Goal: Information Seeking & Learning: Learn about a topic

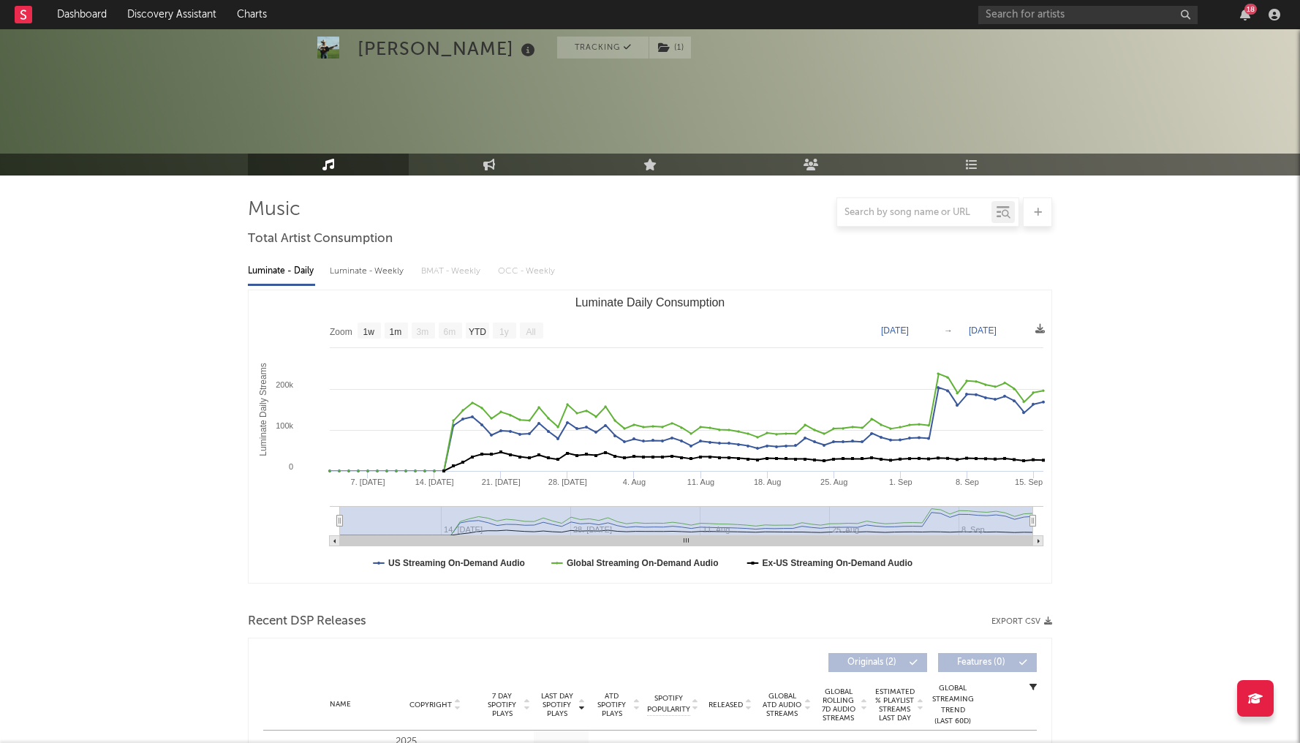
select select "1w"
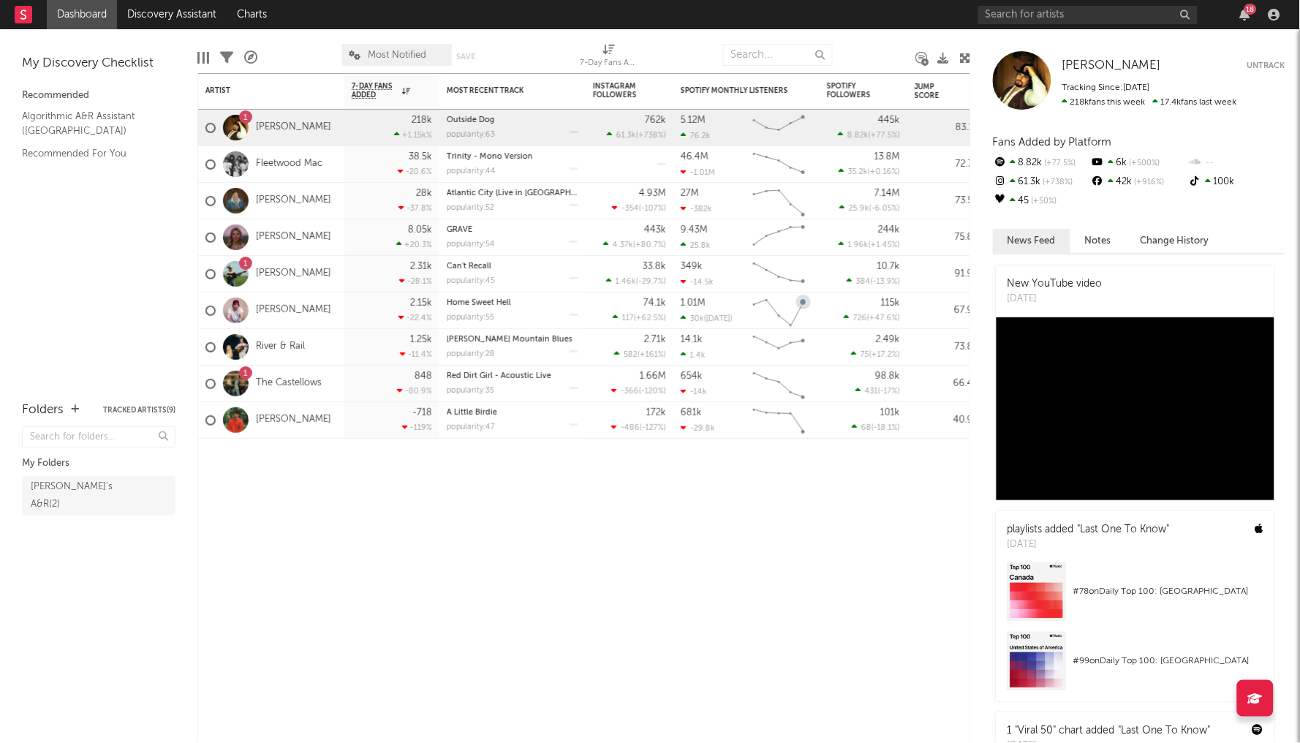
click at [806, 304] on icon "Chart title" at bounding box center [803, 302] width 15 height 15
click at [844, 289] on div "10.7k 384 ( -13.9 % )" at bounding box center [863, 274] width 73 height 36
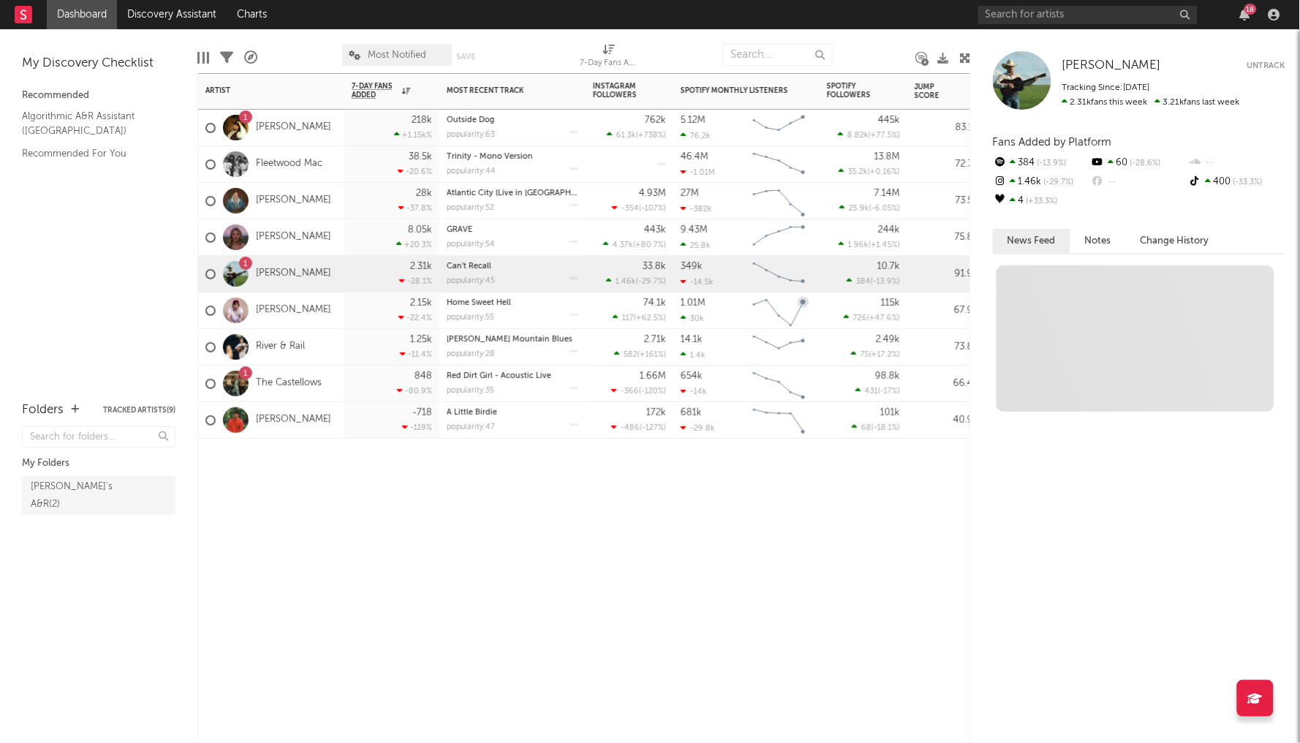
click at [839, 316] on div "115k 726 ( +47.6 % )" at bounding box center [863, 311] width 73 height 36
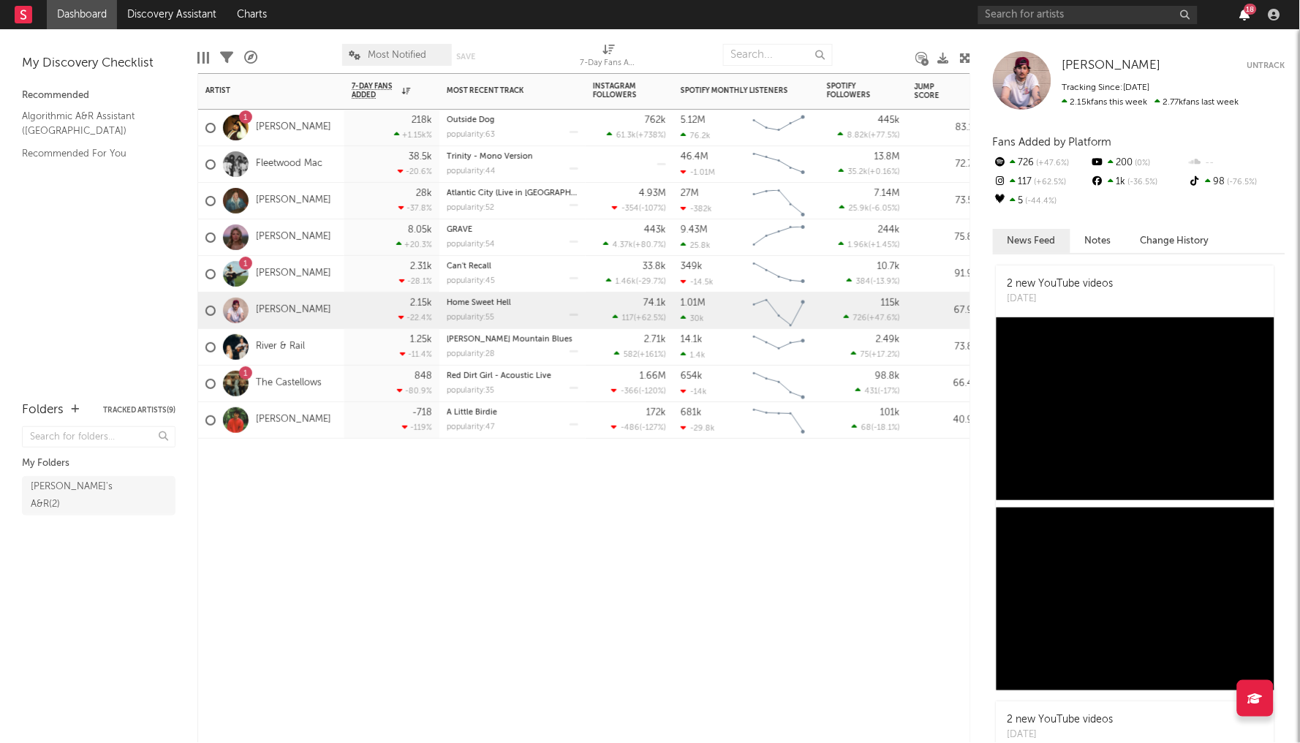
click at [1244, 12] on icon "button" at bounding box center [1245, 15] width 10 height 12
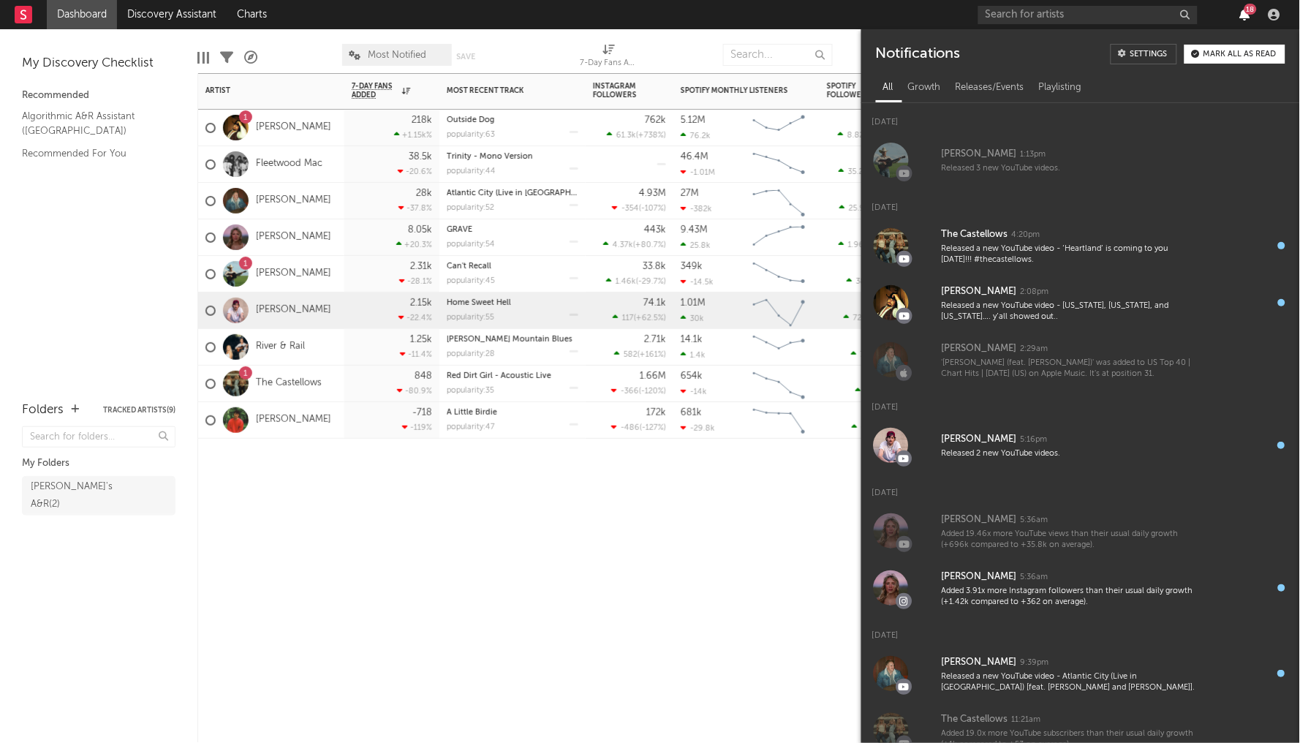
click at [1244, 12] on icon "button" at bounding box center [1245, 15] width 10 height 12
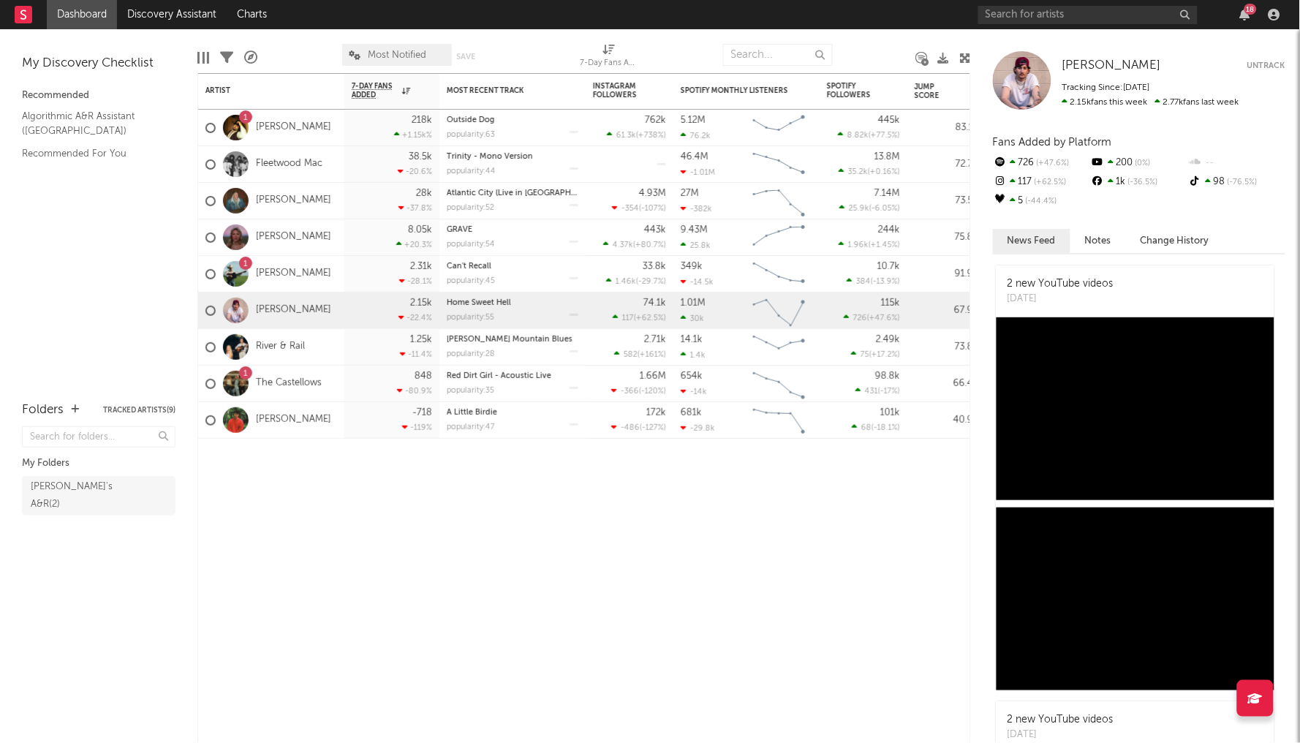
click at [1251, 17] on div "18" at bounding box center [1246, 15] width 22 height 12
click at [1245, 16] on icon "button" at bounding box center [1245, 15] width 10 height 12
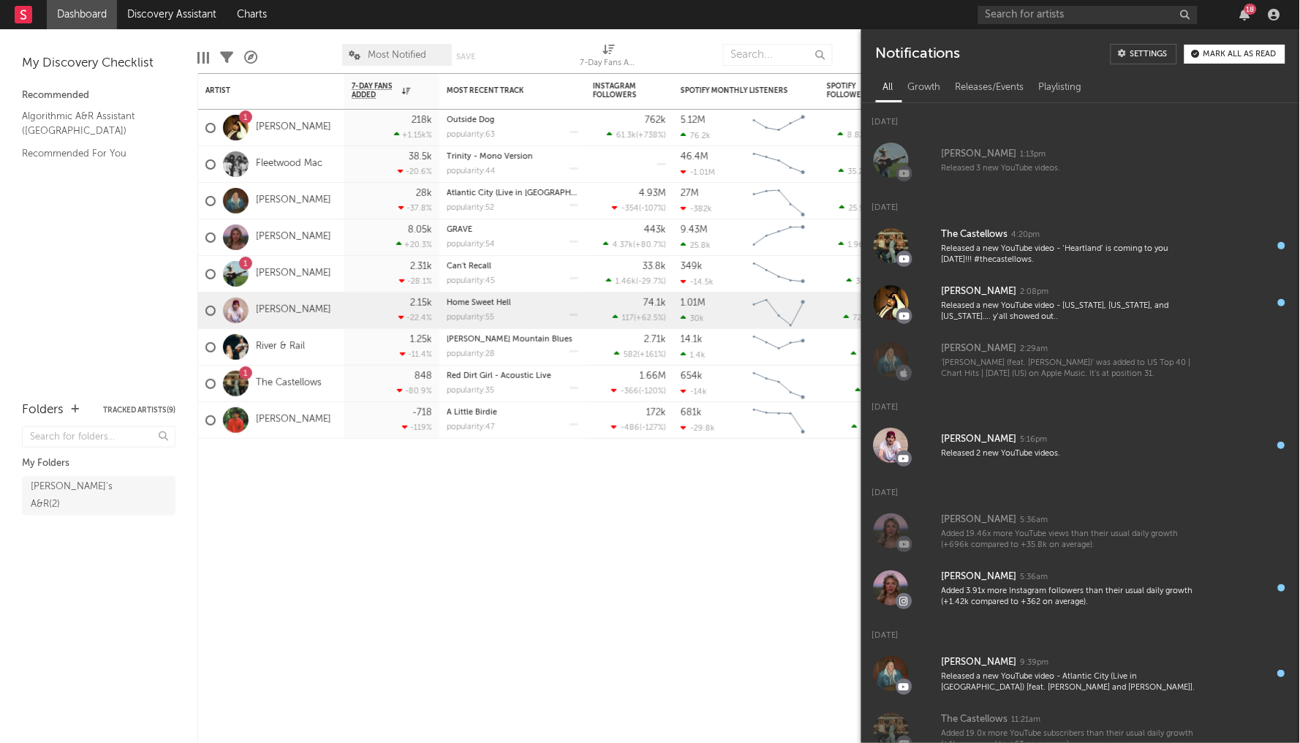
click at [1237, 56] on div "Mark all as read" at bounding box center [1240, 54] width 73 height 8
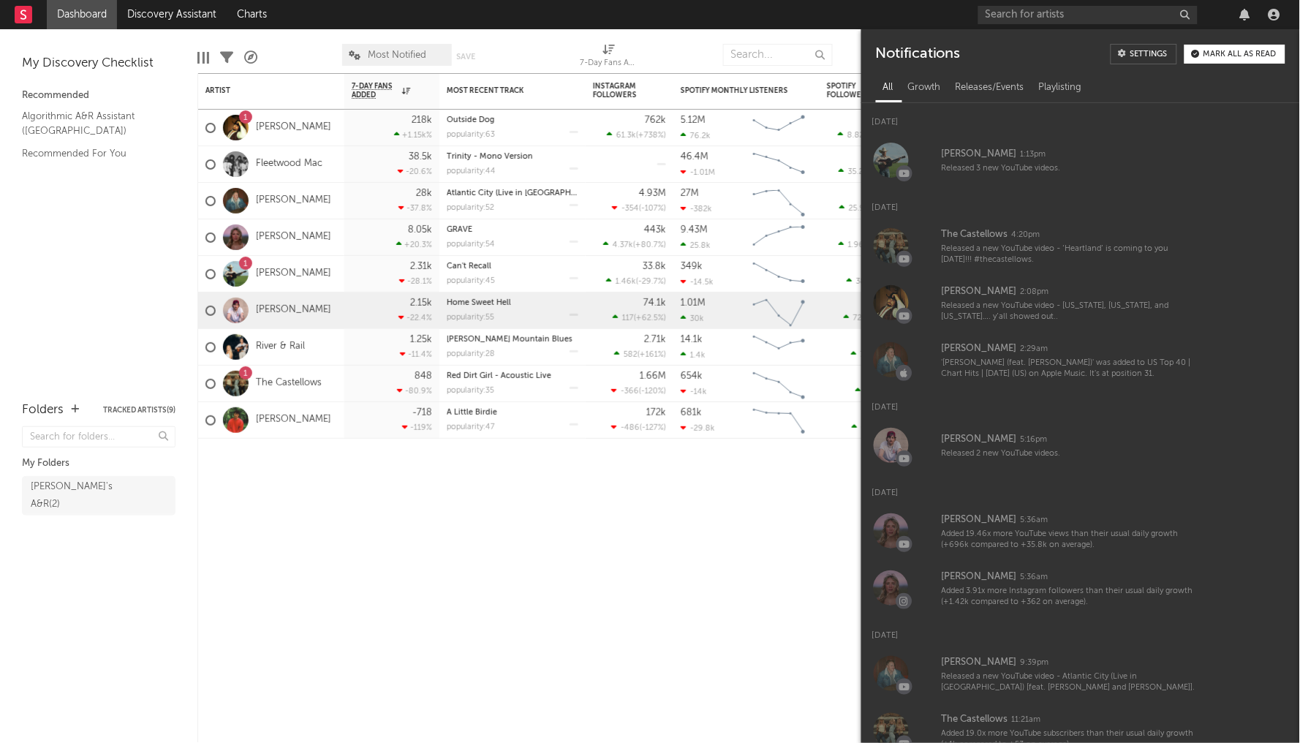
click at [1237, 56] on div "Mark all as read" at bounding box center [1240, 54] width 73 height 8
click at [1245, 13] on icon "button" at bounding box center [1245, 15] width 10 height 12
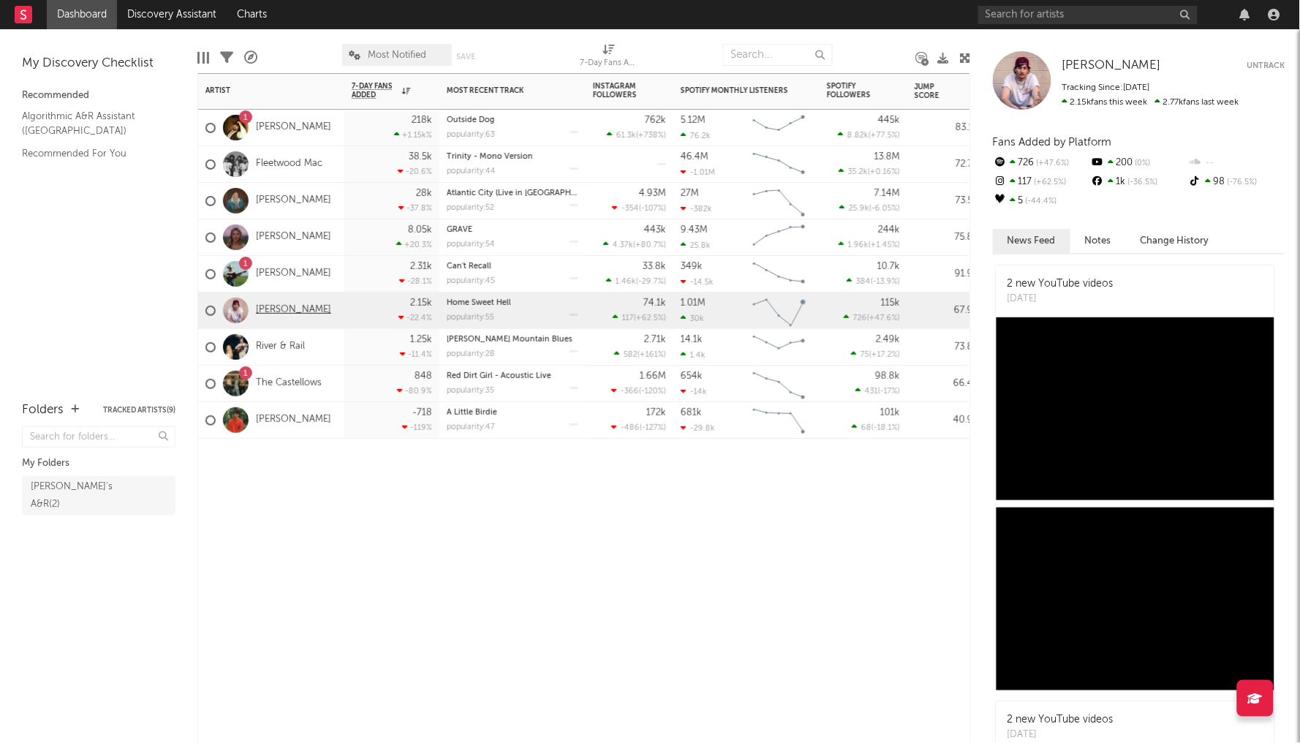
click at [280, 309] on link "[PERSON_NAME]" at bounding box center [293, 310] width 75 height 12
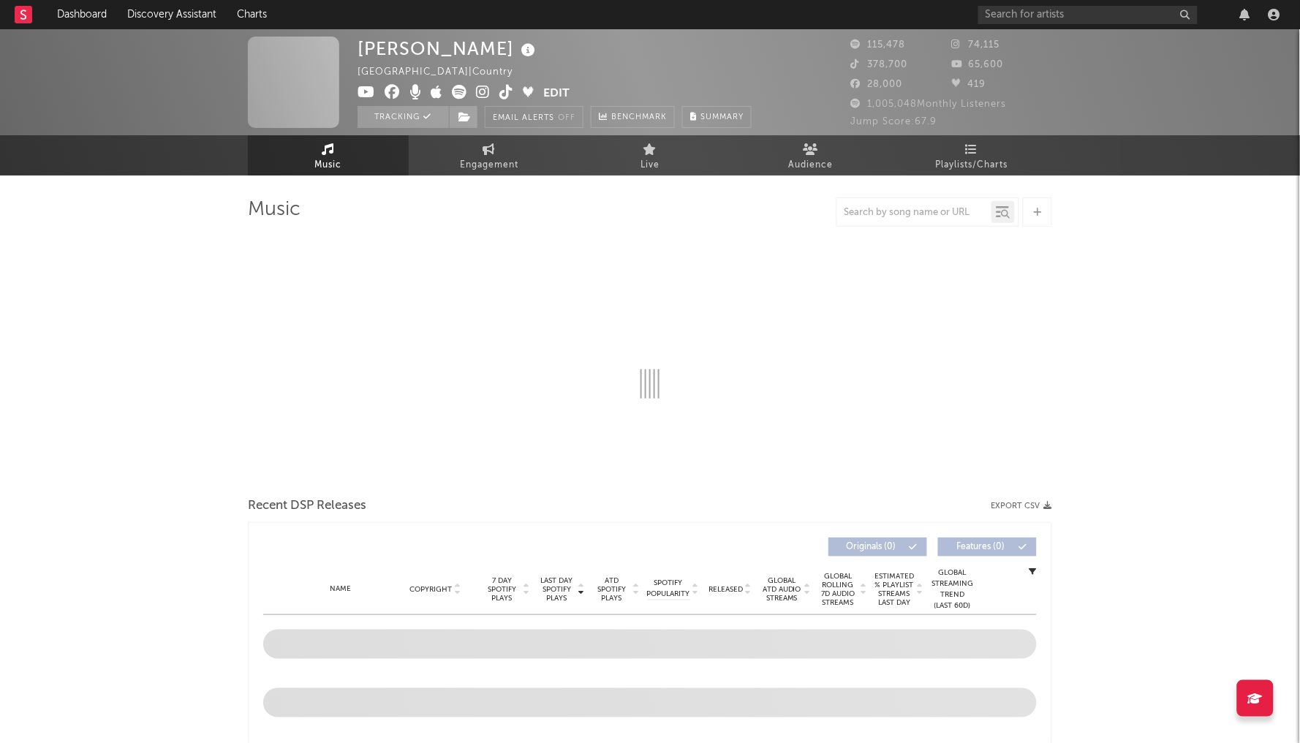
select select "6m"
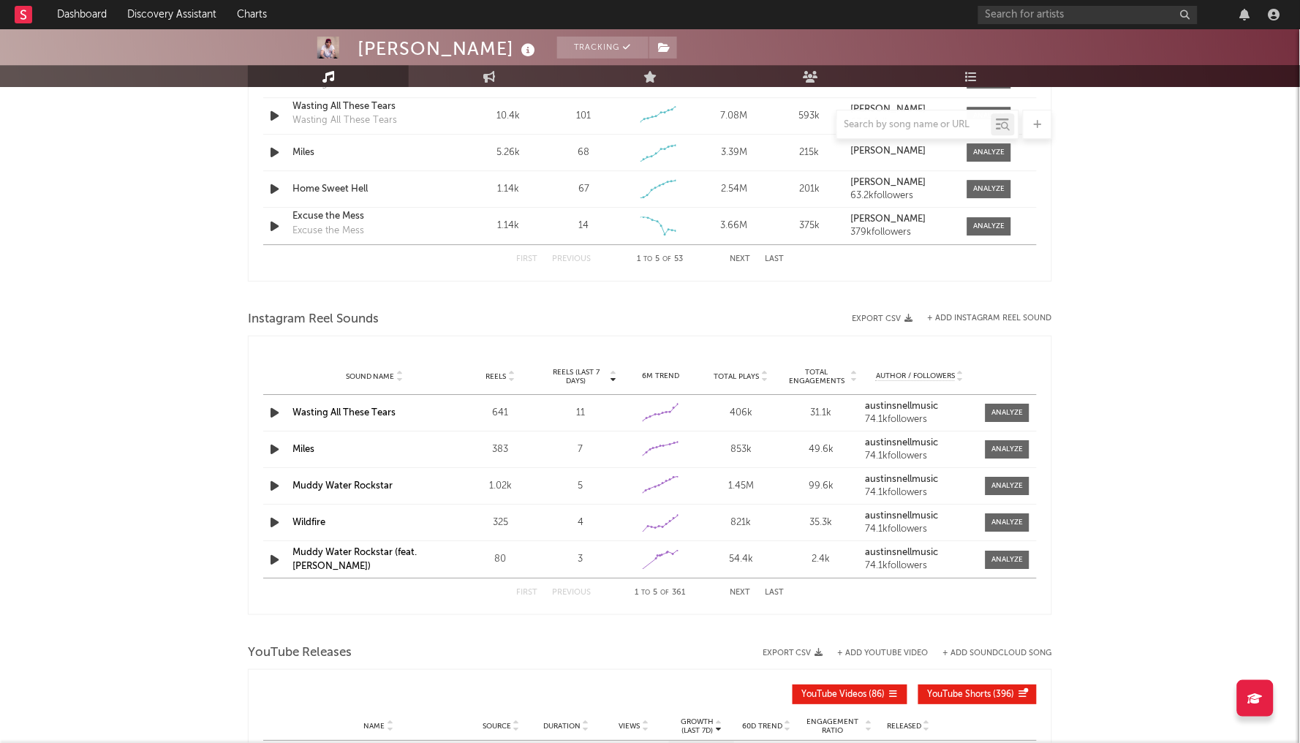
scroll to position [1028, 0]
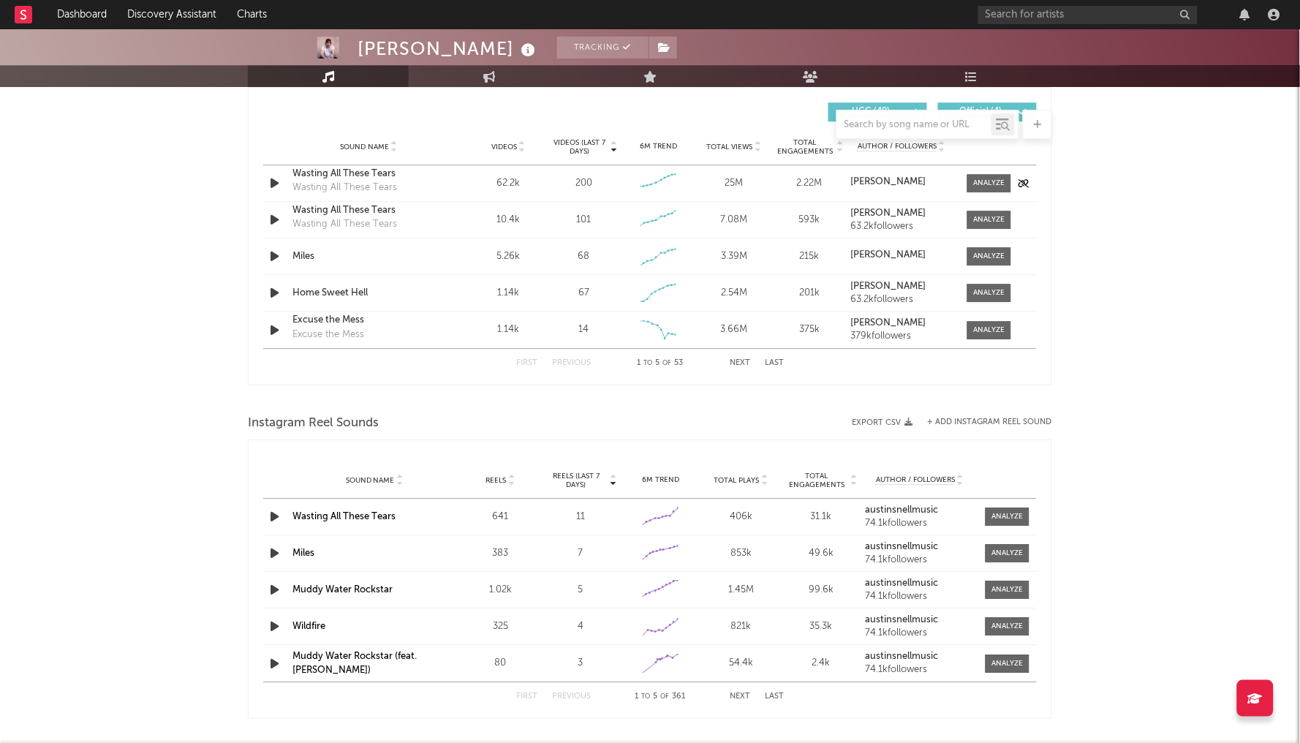
click at [388, 175] on div "Wasting All These Tears" at bounding box center [369, 174] width 153 height 15
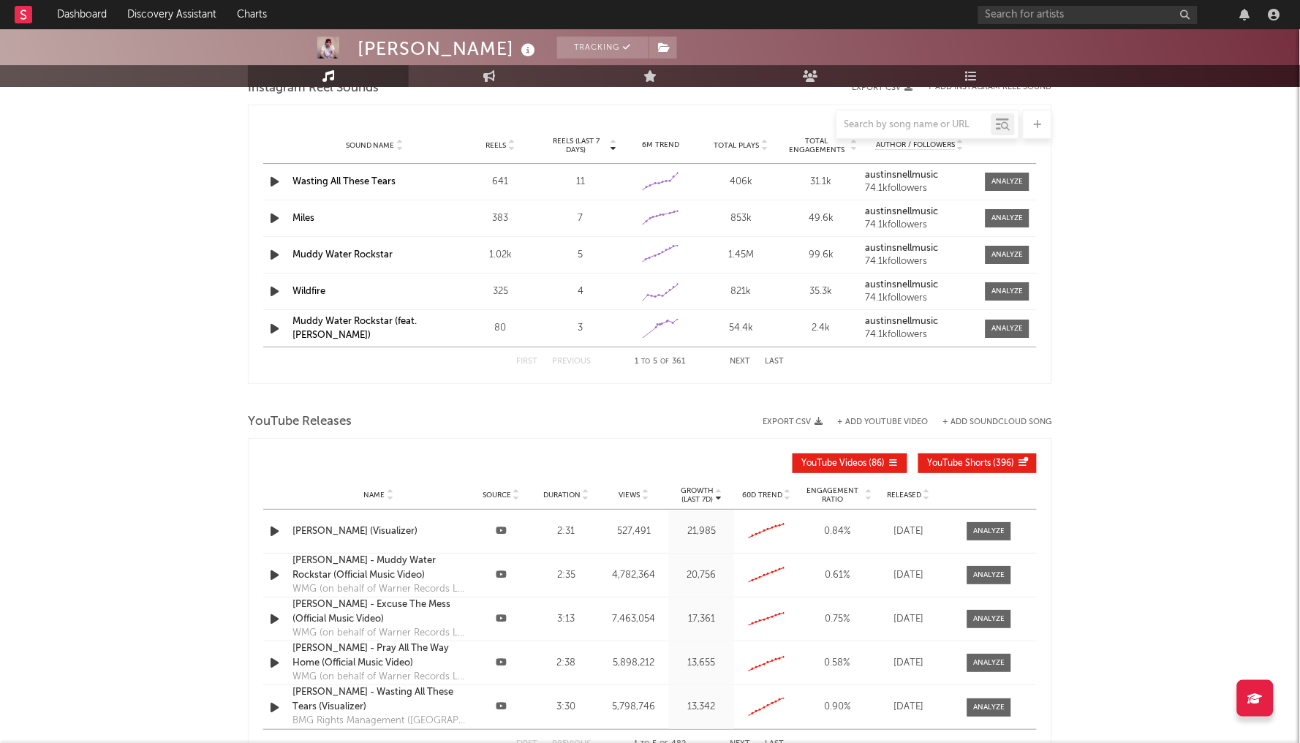
scroll to position [1356, 0]
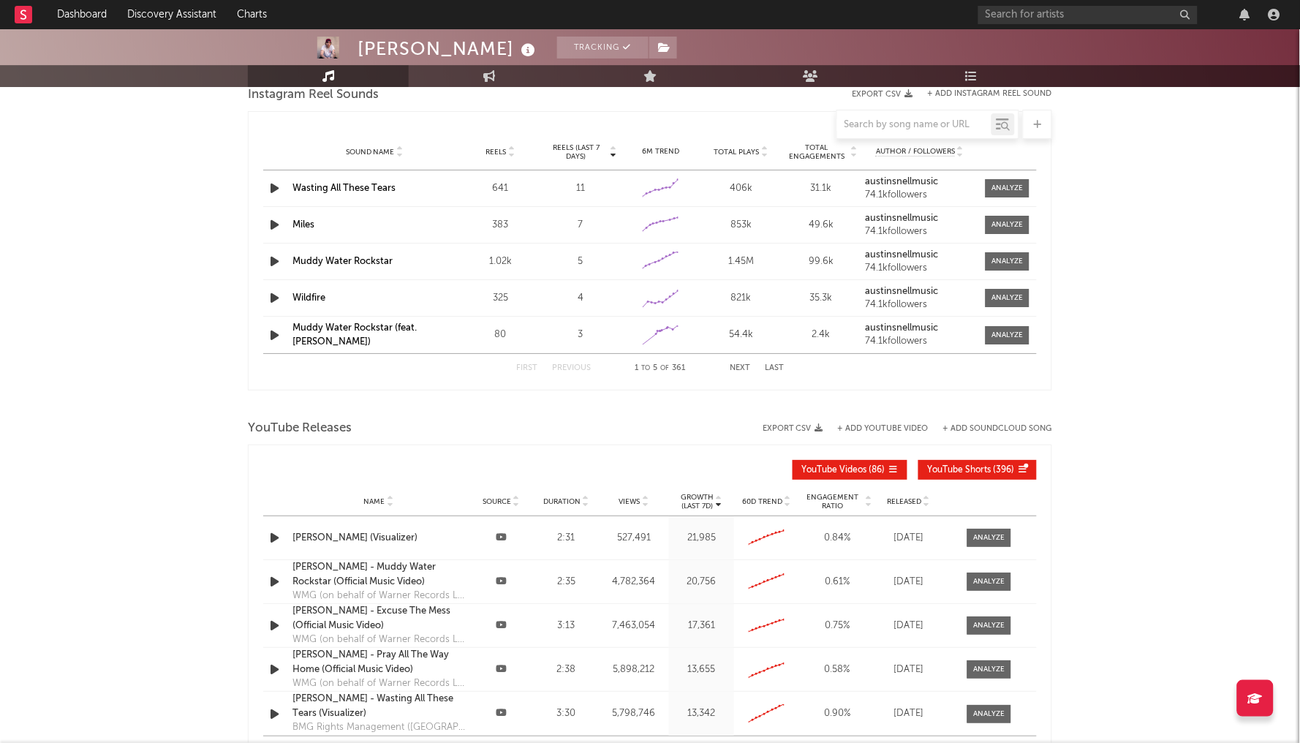
click at [593, 2] on nav "Dashboard Discovery Assistant Charts" at bounding box center [650, 14] width 1300 height 29
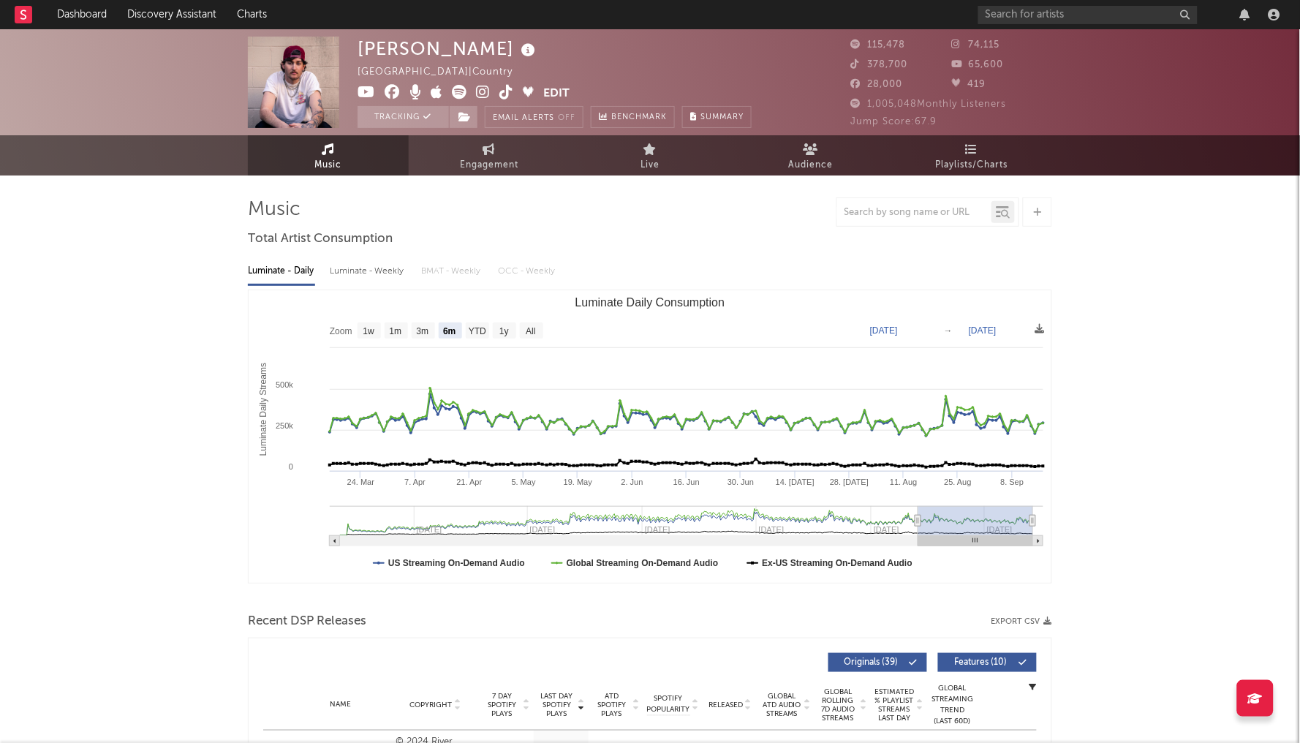
scroll to position [0, 0]
click at [467, 158] on span "Engagement" at bounding box center [489, 166] width 59 height 18
select select "1w"
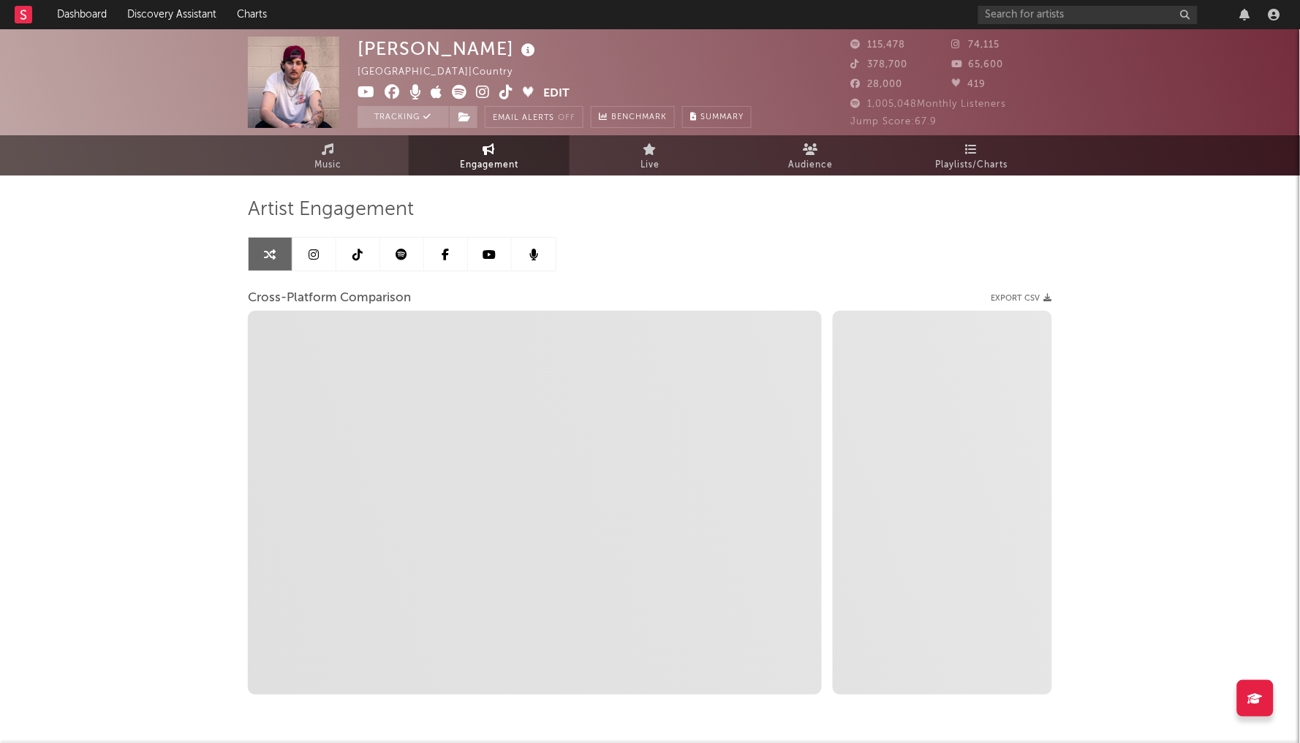
select select "1m"
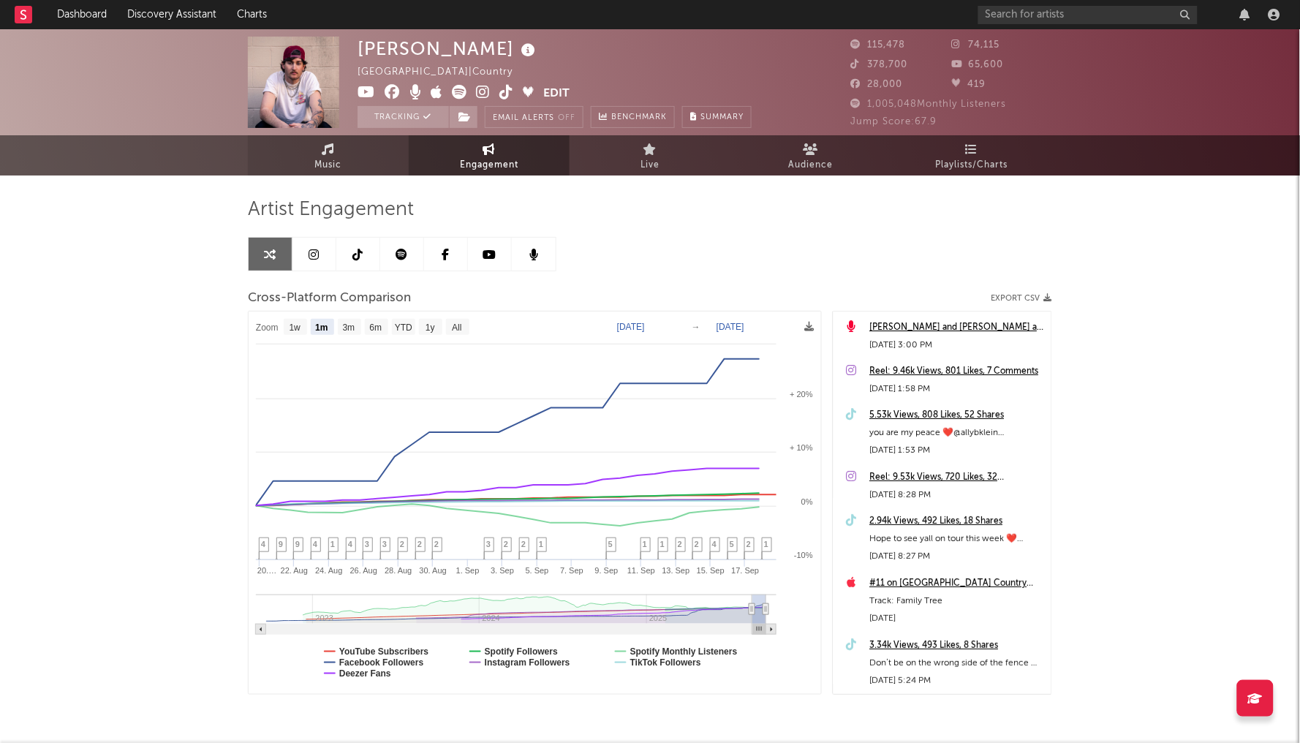
click at [362, 157] on link "Music" at bounding box center [328, 155] width 161 height 40
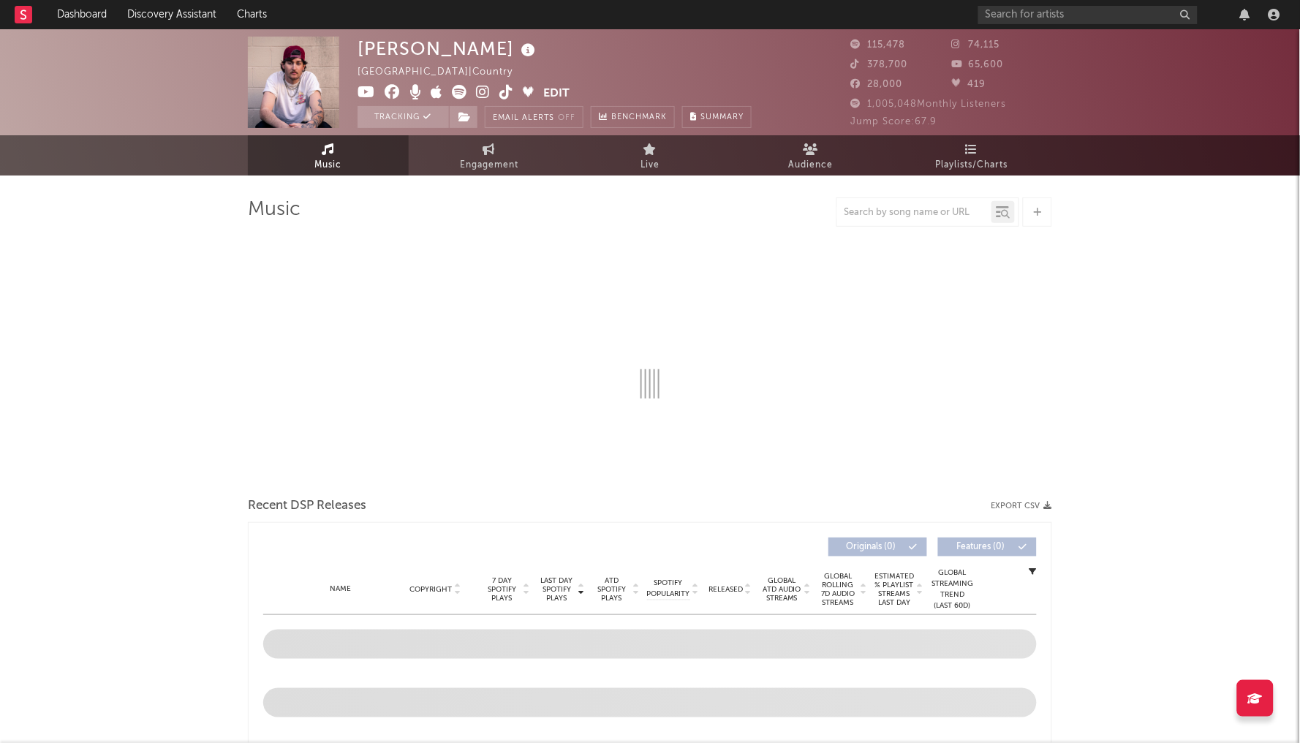
select select "6m"
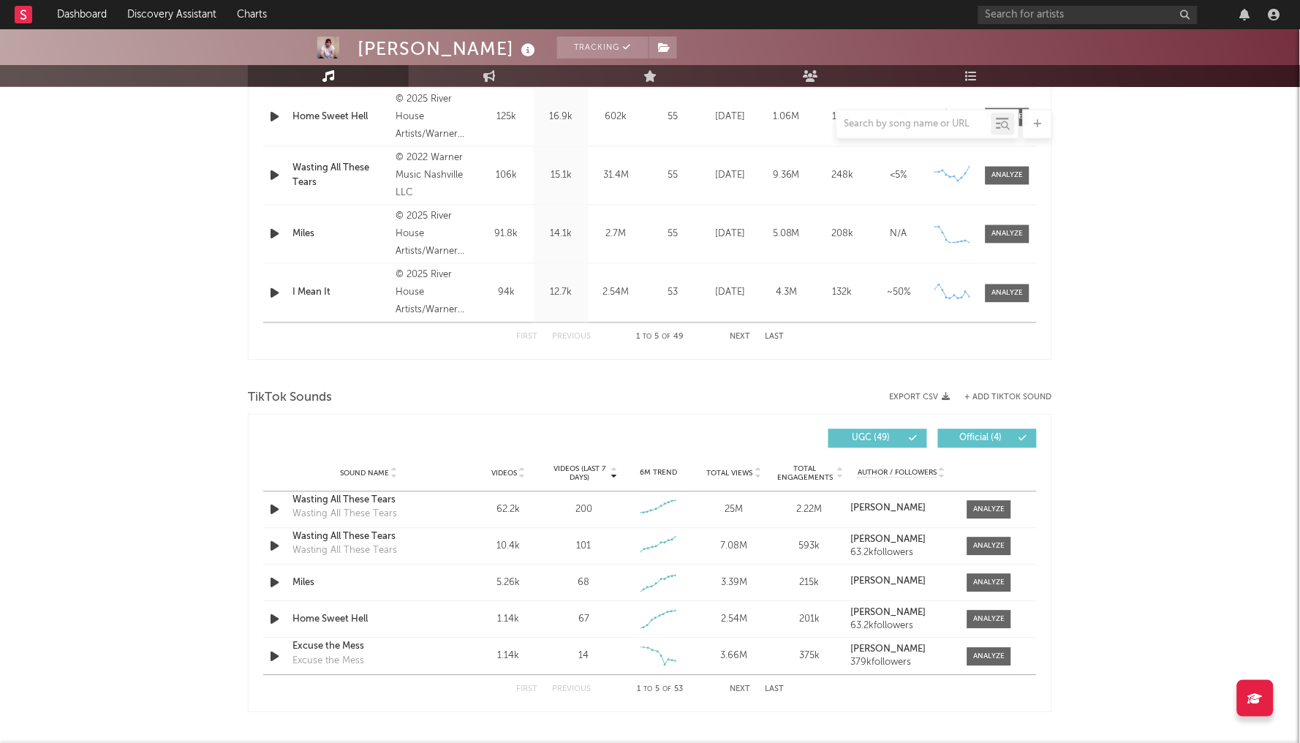
scroll to position [811, 0]
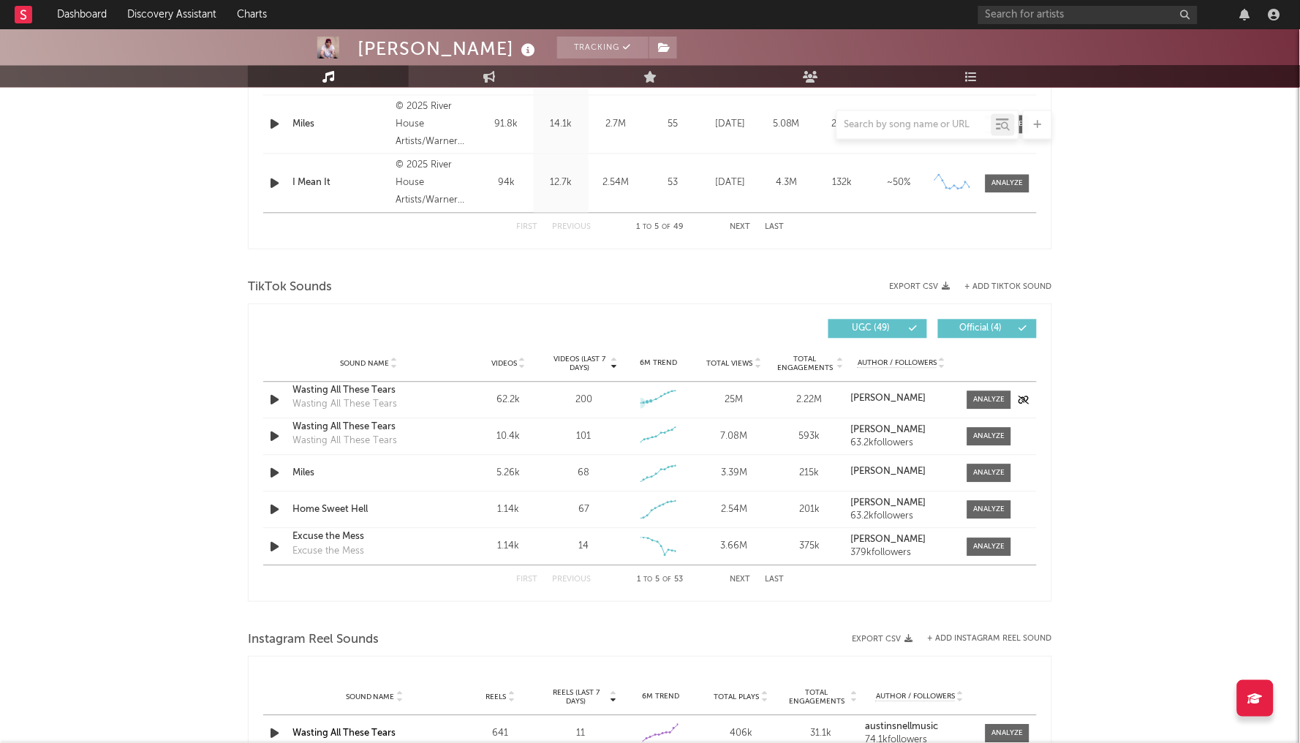
drag, startPoint x: 654, startPoint y: 396, endPoint x: 637, endPoint y: 396, distance: 16.8
click at [637, 396] on div "Created with Highcharts 10.3.3" at bounding box center [659, 399] width 44 height 27
drag, startPoint x: 603, startPoint y: 391, endPoint x: 663, endPoint y: 398, distance: 61.1
click at [663, 398] on div "Sound Name Wasting All These Tears Wasting All These Tears Videos 62.2k Videos …" at bounding box center [650, 400] width 774 height 36
click at [663, 398] on g at bounding box center [658, 396] width 38 height 15
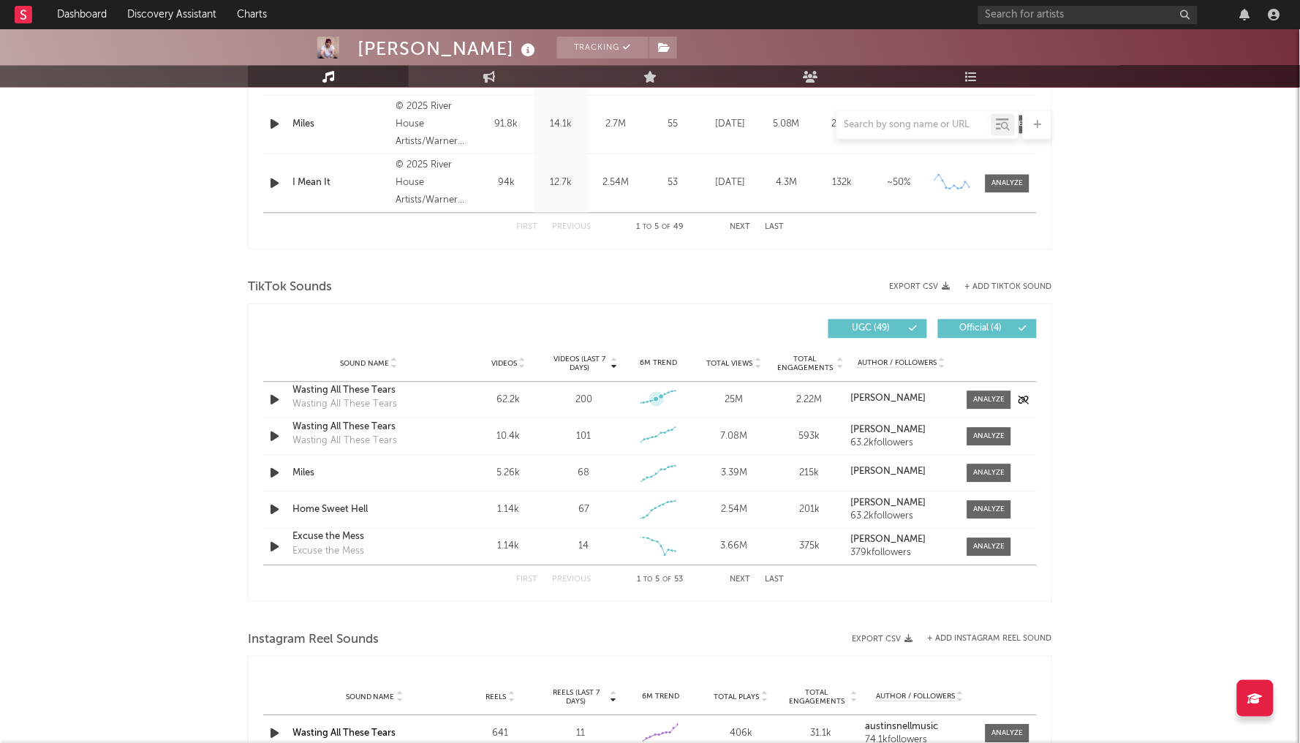
click at [657, 392] on icon at bounding box center [656, 398] width 15 height 15
click at [688, 393] on div "Created with Highcharts 10.3.3" at bounding box center [659, 399] width 68 height 27
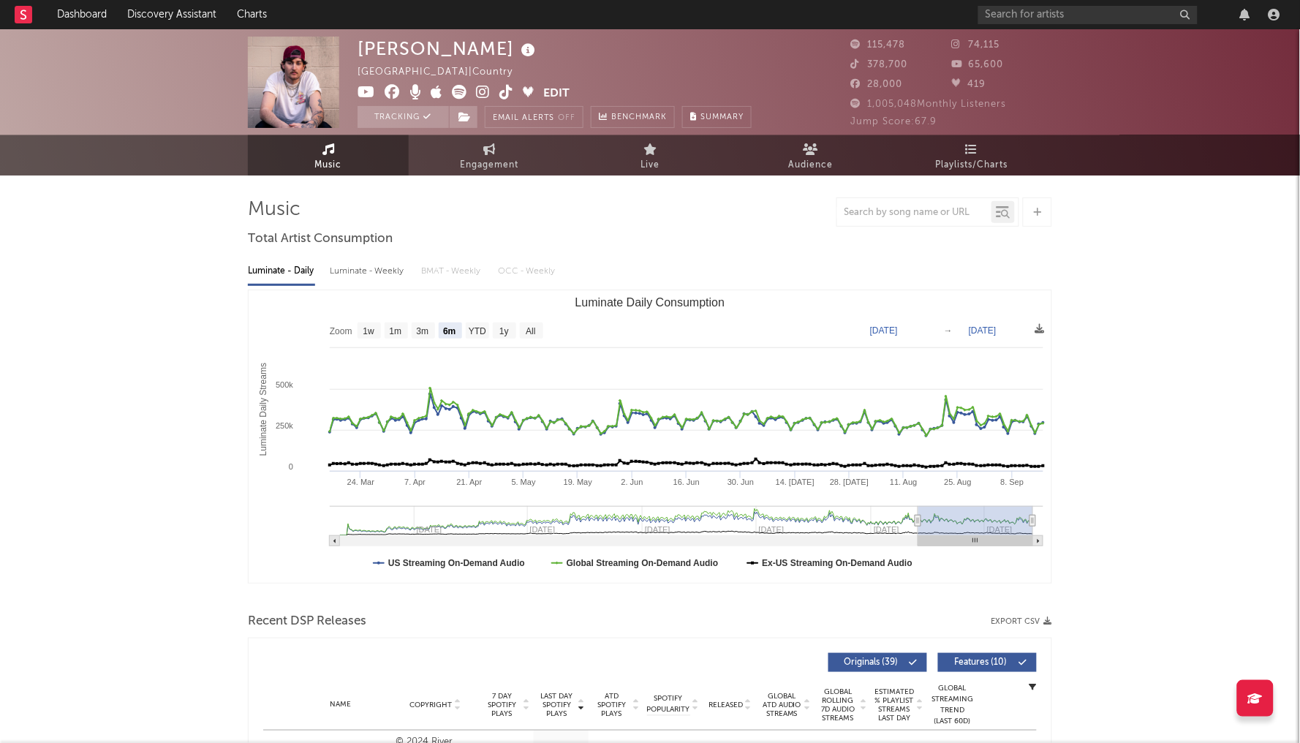
scroll to position [0, 0]
click at [521, 149] on link "Engagement" at bounding box center [489, 155] width 161 height 40
select select "1w"
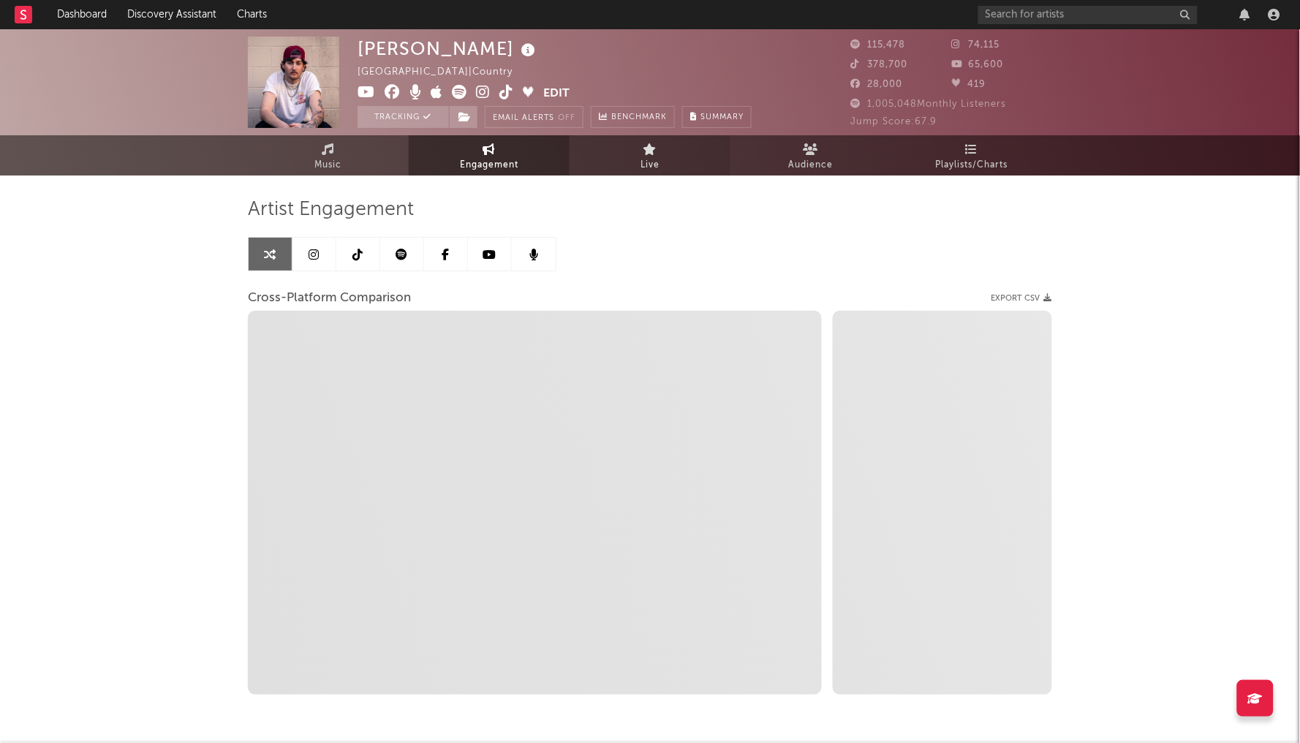
click at [627, 155] on link "Live" at bounding box center [650, 155] width 161 height 40
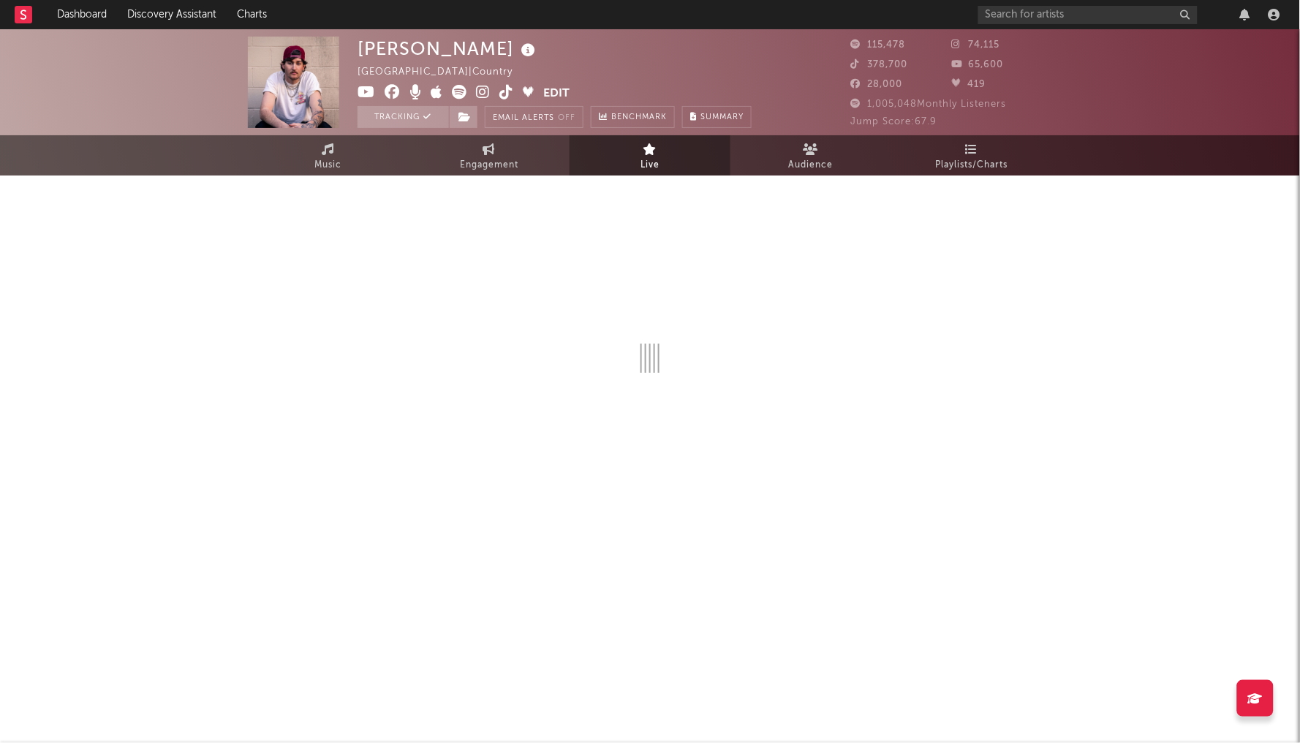
click at [493, 181] on div at bounding box center [650, 322] width 804 height 293
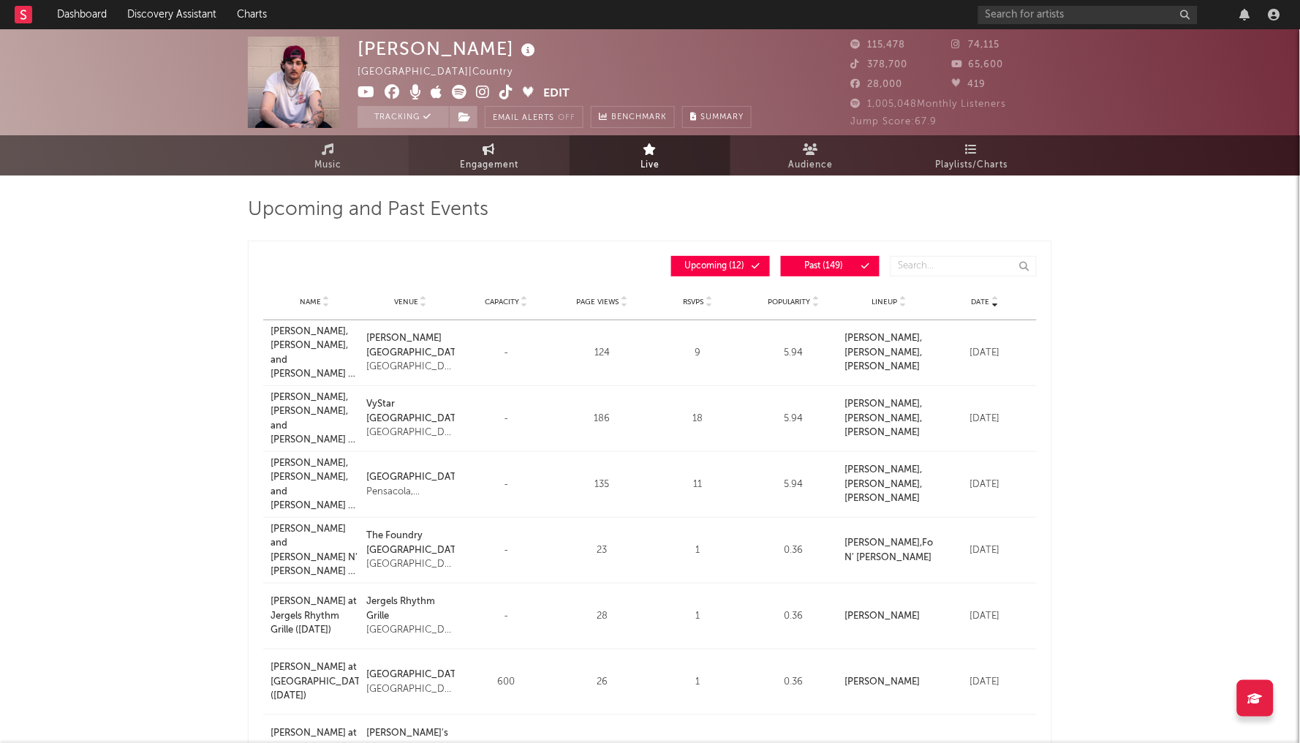
click at [489, 162] on span "Engagement" at bounding box center [489, 166] width 59 height 18
select select "1w"
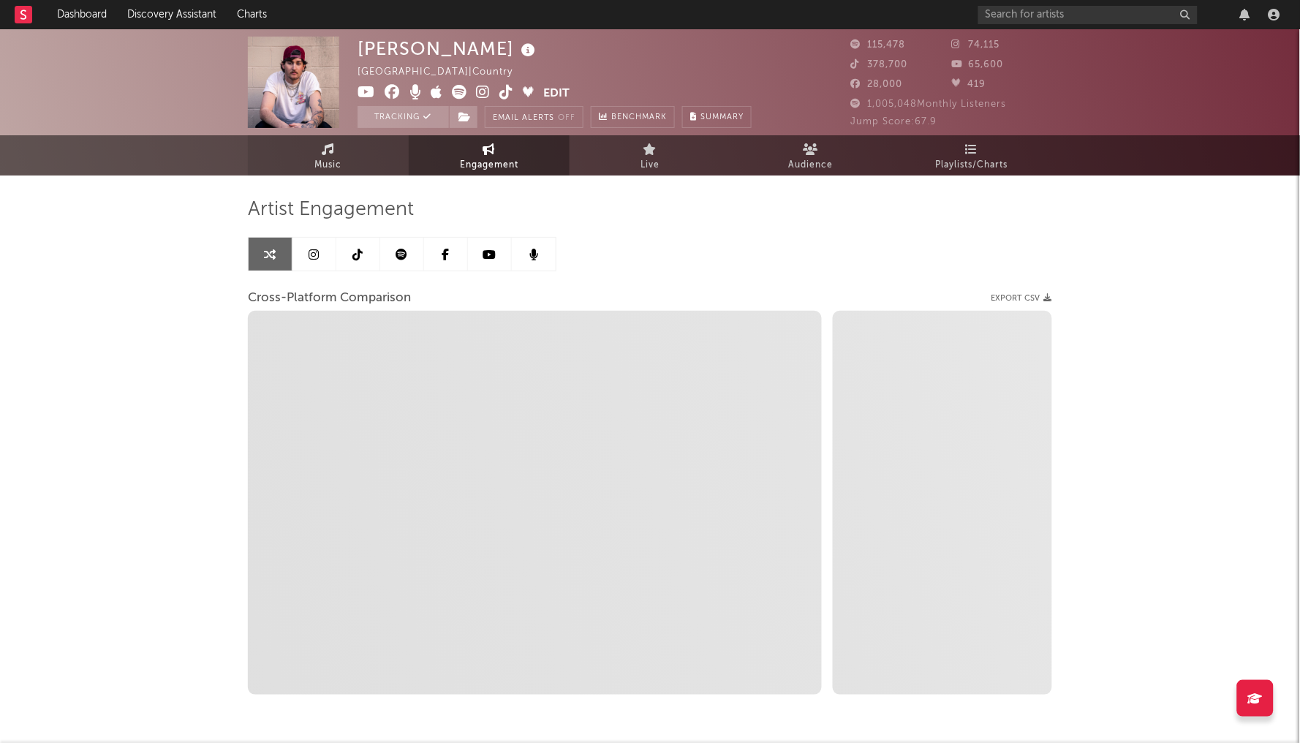
click at [323, 169] on span "Music" at bounding box center [328, 166] width 27 height 18
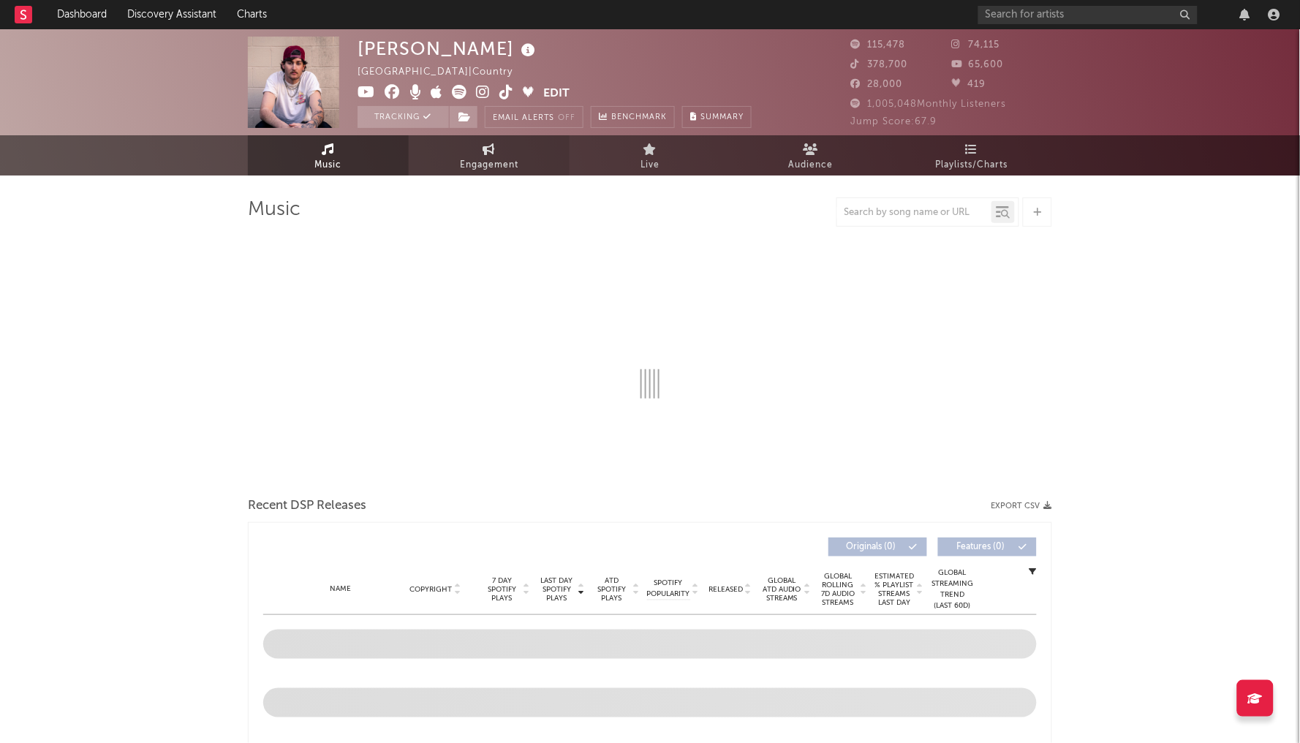
click at [497, 154] on link "Engagement" at bounding box center [489, 155] width 161 height 40
select select "1w"
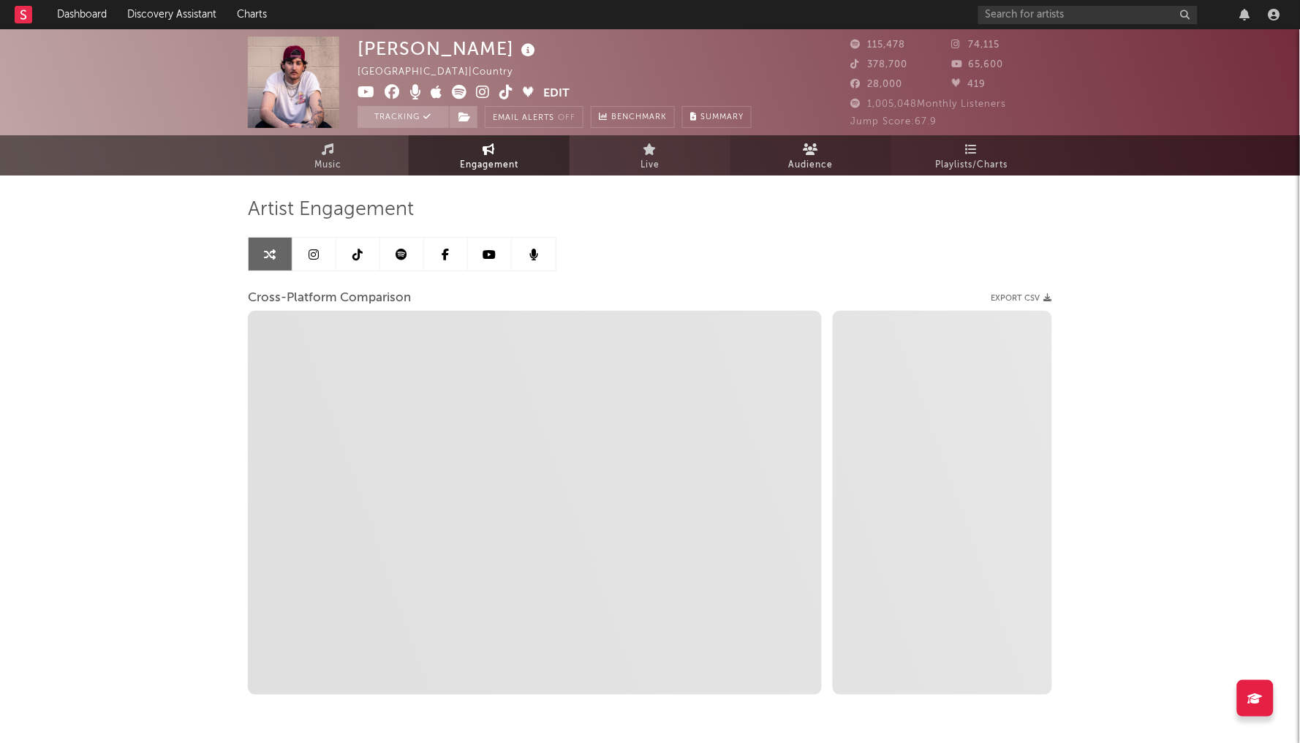
click at [843, 151] on link "Audience" at bounding box center [811, 155] width 161 height 40
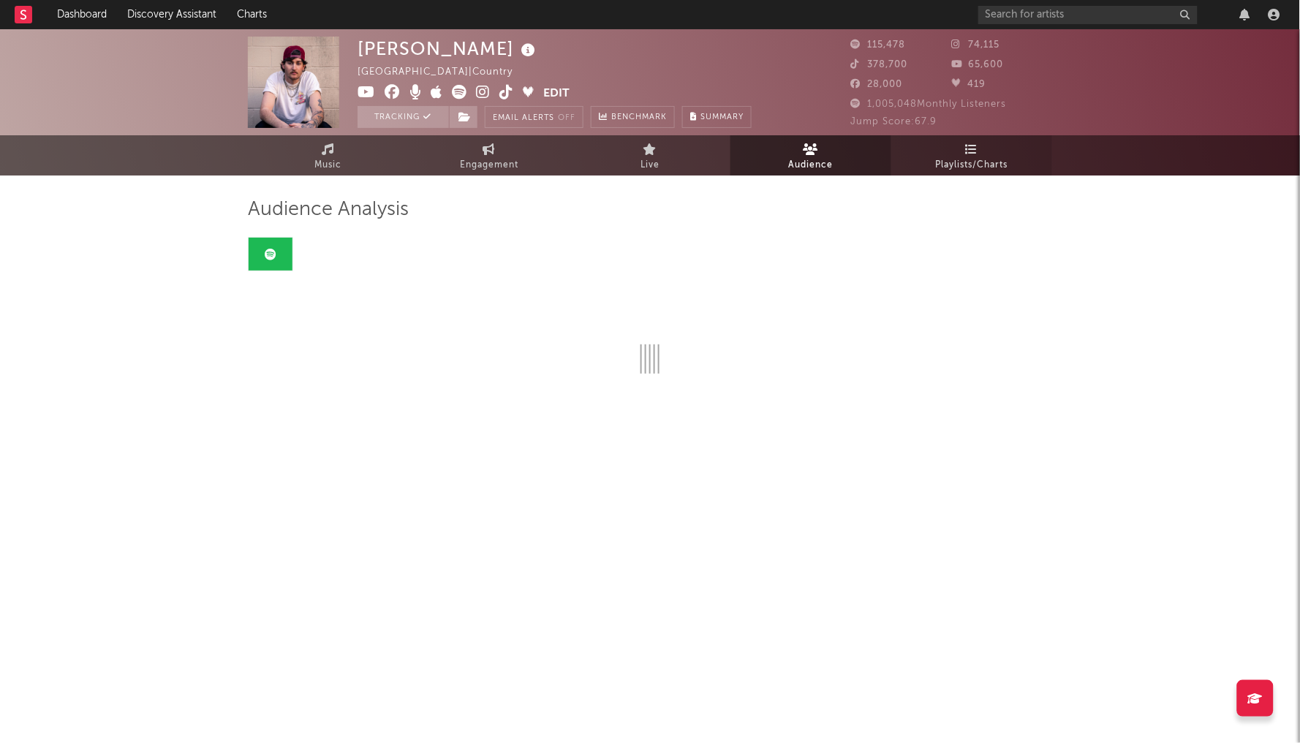
click at [1003, 157] on span "Playlists/Charts" at bounding box center [972, 166] width 72 height 18
click at [788, 144] on link "Audience" at bounding box center [811, 155] width 161 height 40
click at [676, 165] on link "Live" at bounding box center [650, 155] width 161 height 40
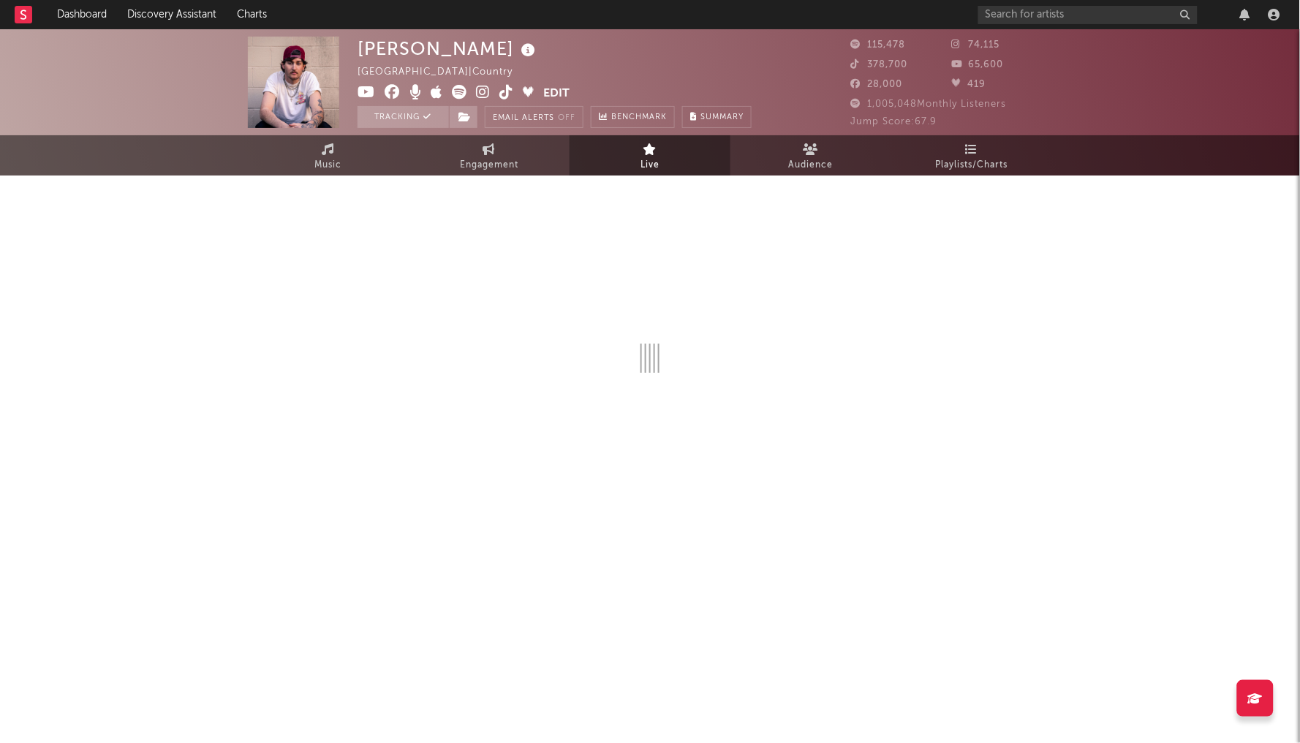
click at [513, 184] on div at bounding box center [650, 322] width 804 height 293
click at [496, 176] on div at bounding box center [650, 322] width 804 height 293
click at [493, 173] on span "Engagement" at bounding box center [489, 166] width 59 height 18
select select "1m"
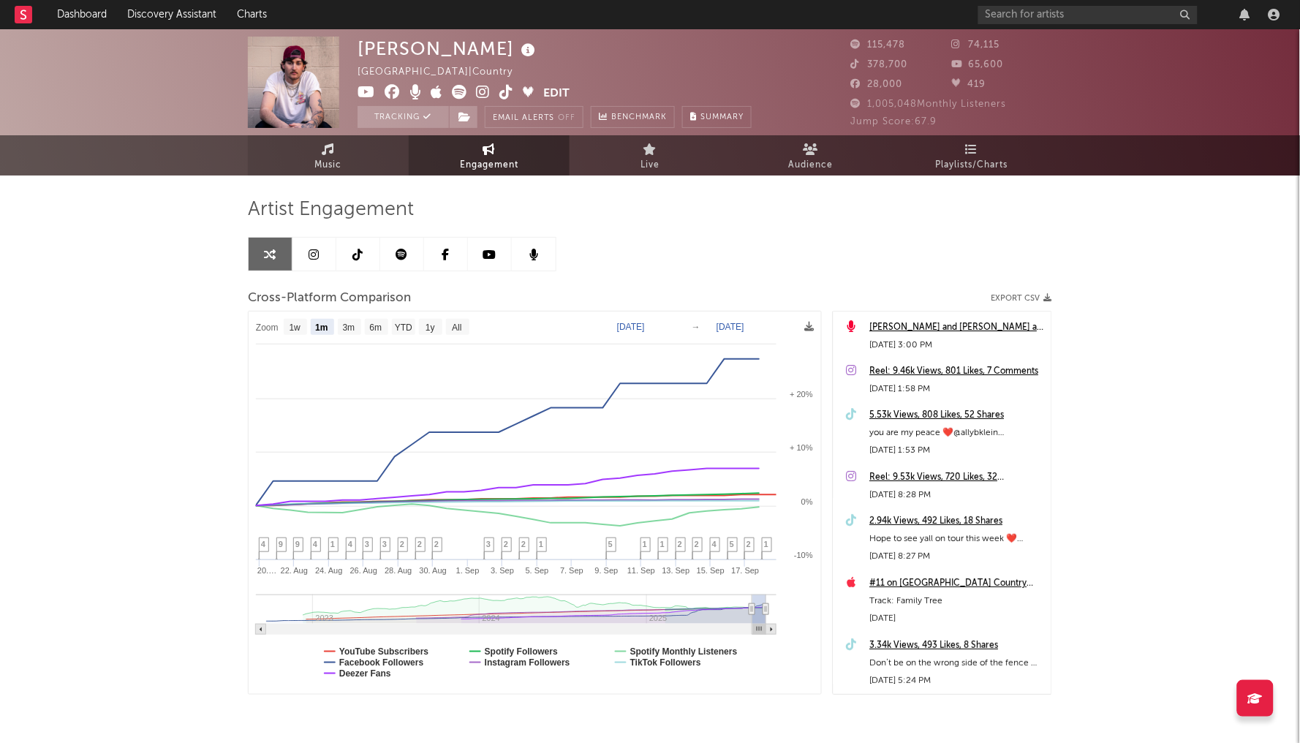
click at [347, 169] on link "Music" at bounding box center [328, 155] width 161 height 40
select select "6m"
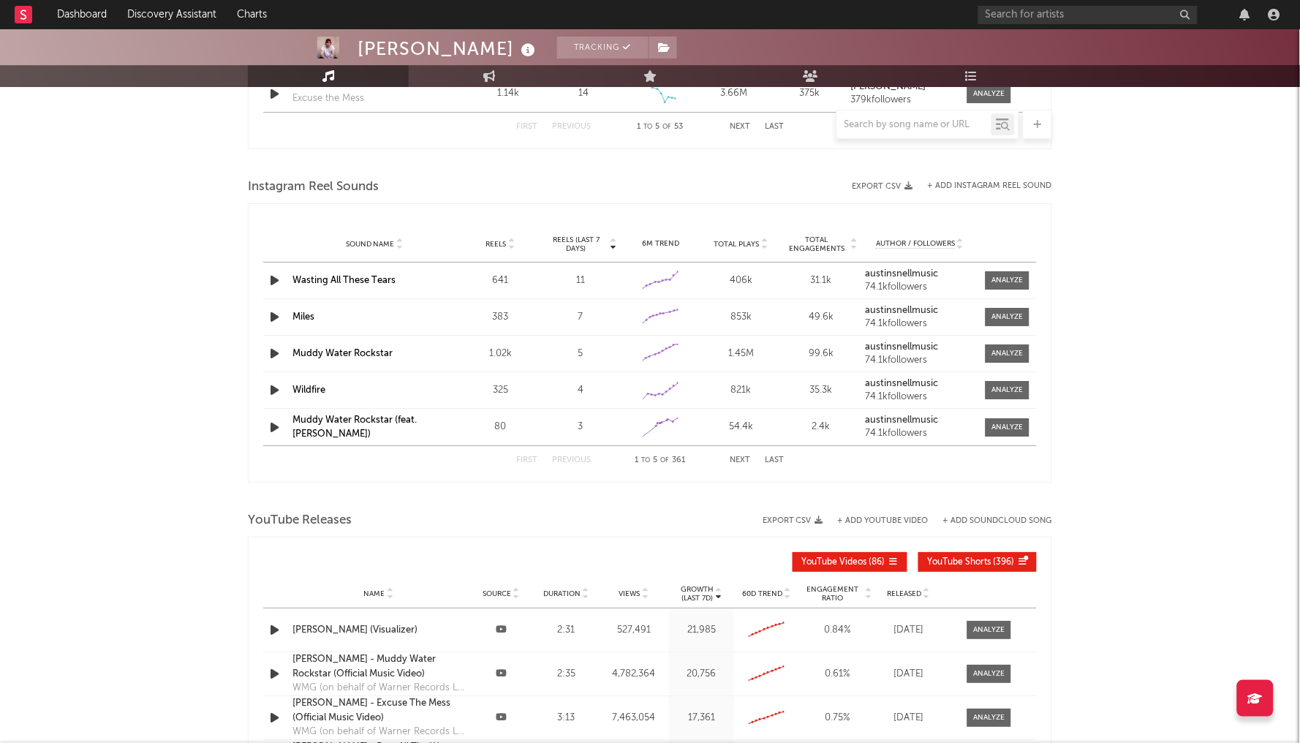
scroll to position [1318, 0]
